Goal: Transaction & Acquisition: Purchase product/service

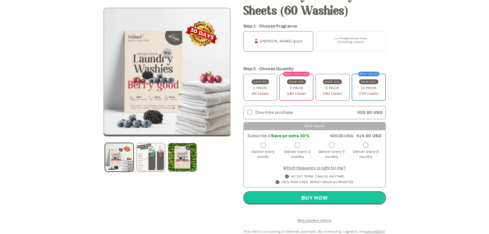
scroll to position [85, 0]
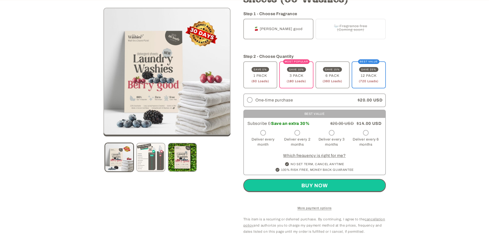
click at [298, 98] on label "One-time purchase" at bounding box center [299, 100] width 111 height 13
click at [296, 142] on label "Deliver every 2 months" at bounding box center [298, 139] width 32 height 21
click at [260, 136] on label "Deliver every month" at bounding box center [263, 139] width 32 height 21
click at [328, 141] on label "Deliver every 3 months" at bounding box center [332, 139] width 32 height 21
click at [367, 137] on label "Deliver every 6 months" at bounding box center [366, 139] width 32 height 21
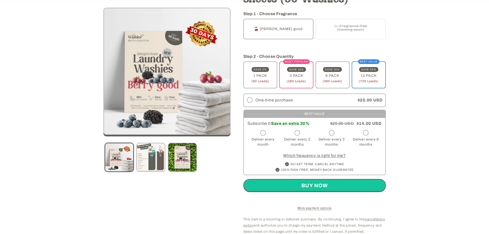
click at [305, 156] on link "Which frequency is right for me?" at bounding box center [314, 155] width 62 height 4
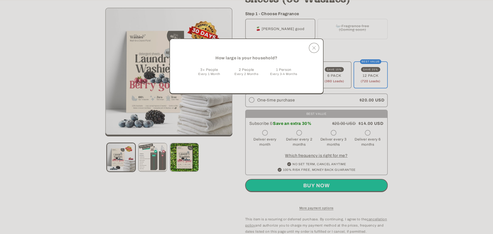
click at [252, 75] on span "Every 2 Months" at bounding box center [246, 74] width 24 height 4
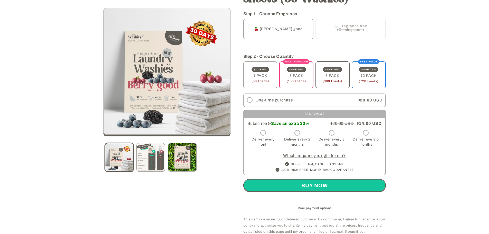
click at [327, 71] on label "SAVE 15% 6 PACK (360 Loads) Variant sold out or unavailable" at bounding box center [333, 74] width 34 height 27
click at [364, 75] on label "BEST VALUE SAVE 25% 12 PACK (720 Loads) Variant sold out or unavailable" at bounding box center [369, 74] width 34 height 27
click at [338, 81] on span "(360 Loads)" at bounding box center [333, 81] width 20 height 3
click at [298, 80] on span "(180 Loads)" at bounding box center [296, 81] width 19 height 3
click at [271, 80] on label "SAVE 0% 1 PACK (60 Loads) Variant sold out or unavailable" at bounding box center [260, 74] width 34 height 27
